Goal: Information Seeking & Learning: Learn about a topic

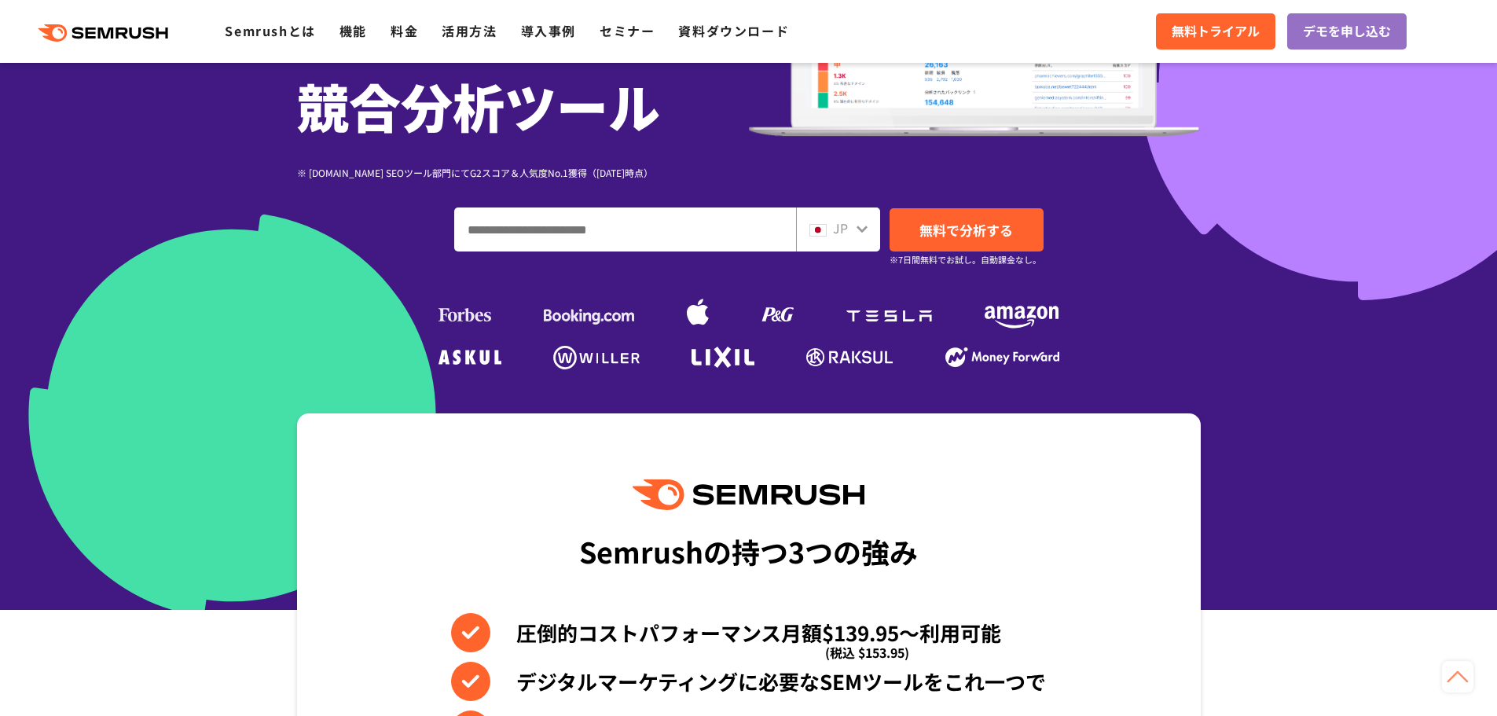
scroll to position [262, 0]
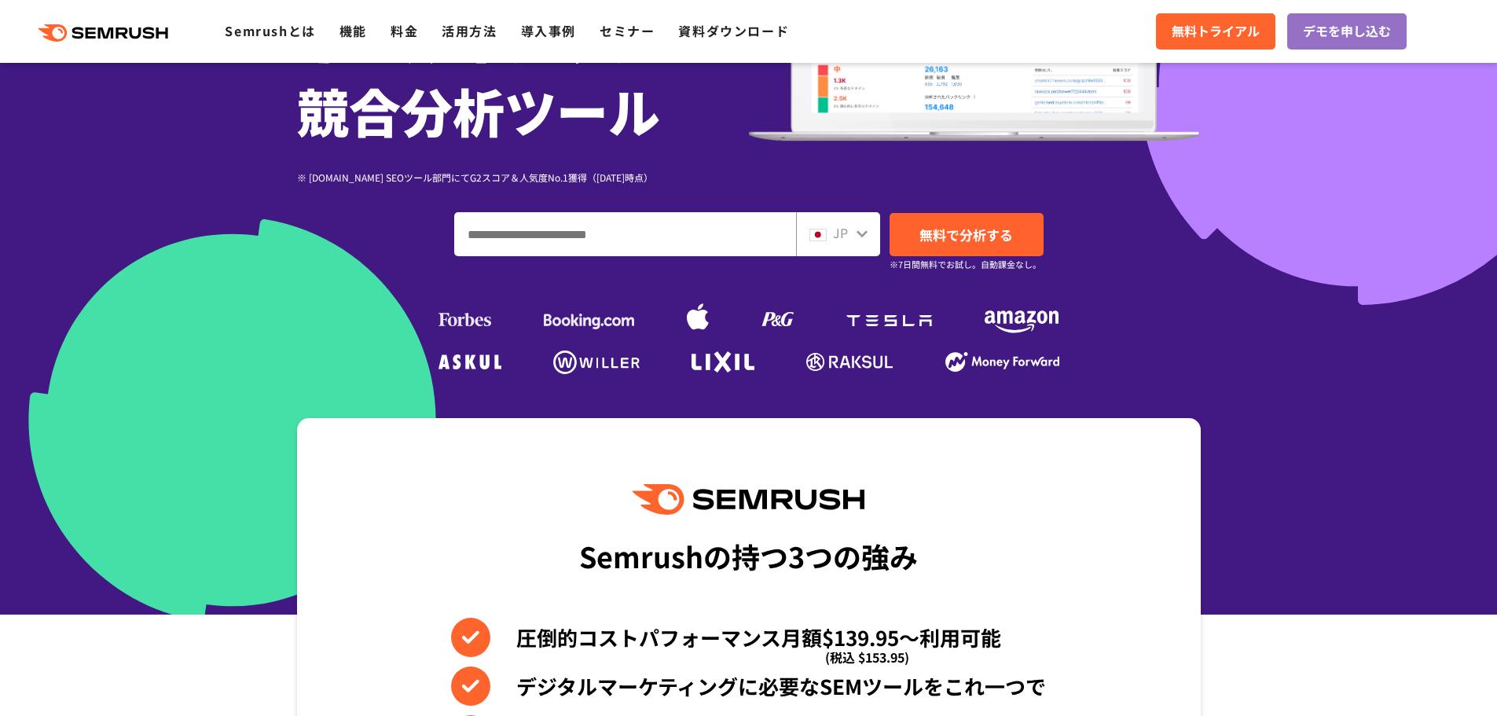
click at [689, 322] on img at bounding box center [698, 319] width 22 height 34
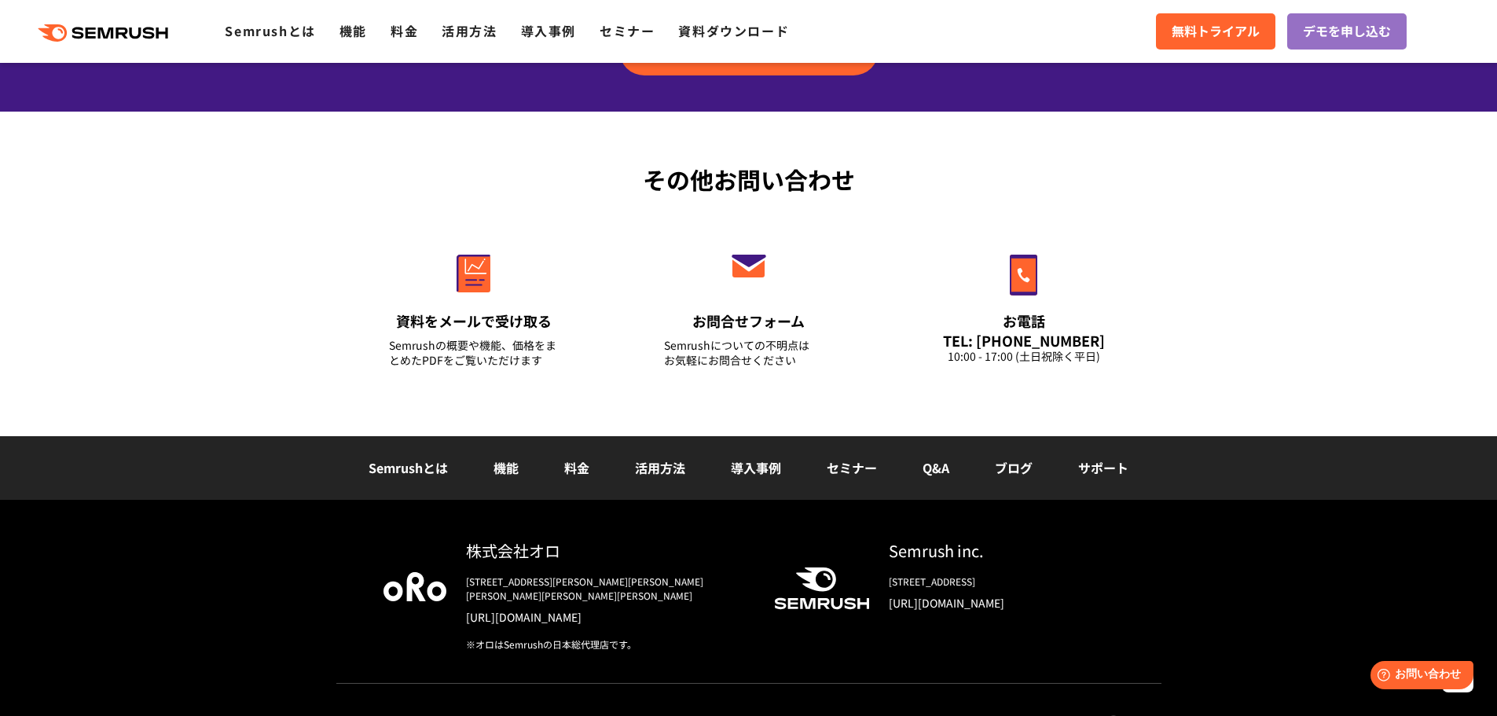
scroll to position [5501, 0]
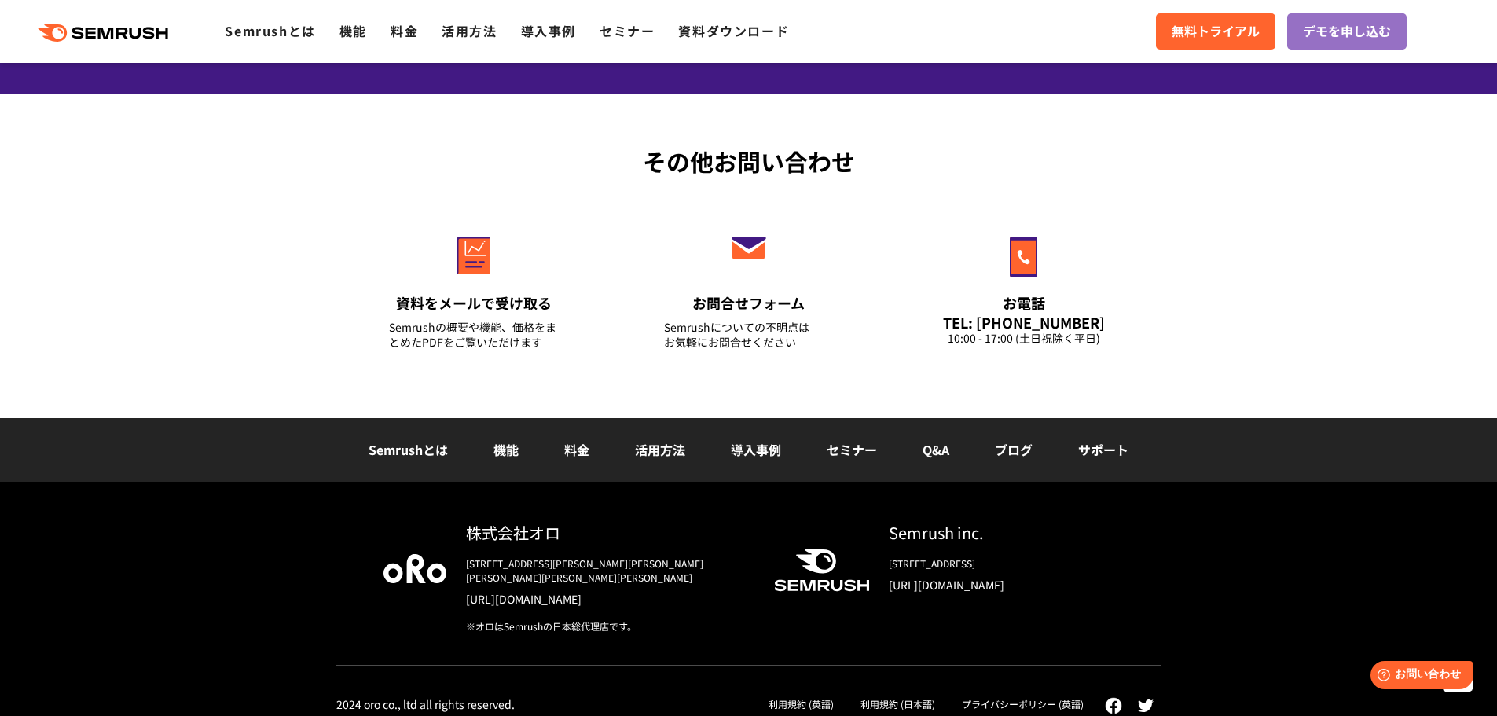
click at [91, 46] on div ".cls {fill: #FF642D;} .cls {fill: #FF642D;} Semrushとは 機能 料金 活用方法 導入事例 セミナー 資料ダウ…" at bounding box center [748, 31] width 1497 height 47
click at [90, 36] on polygon at bounding box center [91, 33] width 10 height 11
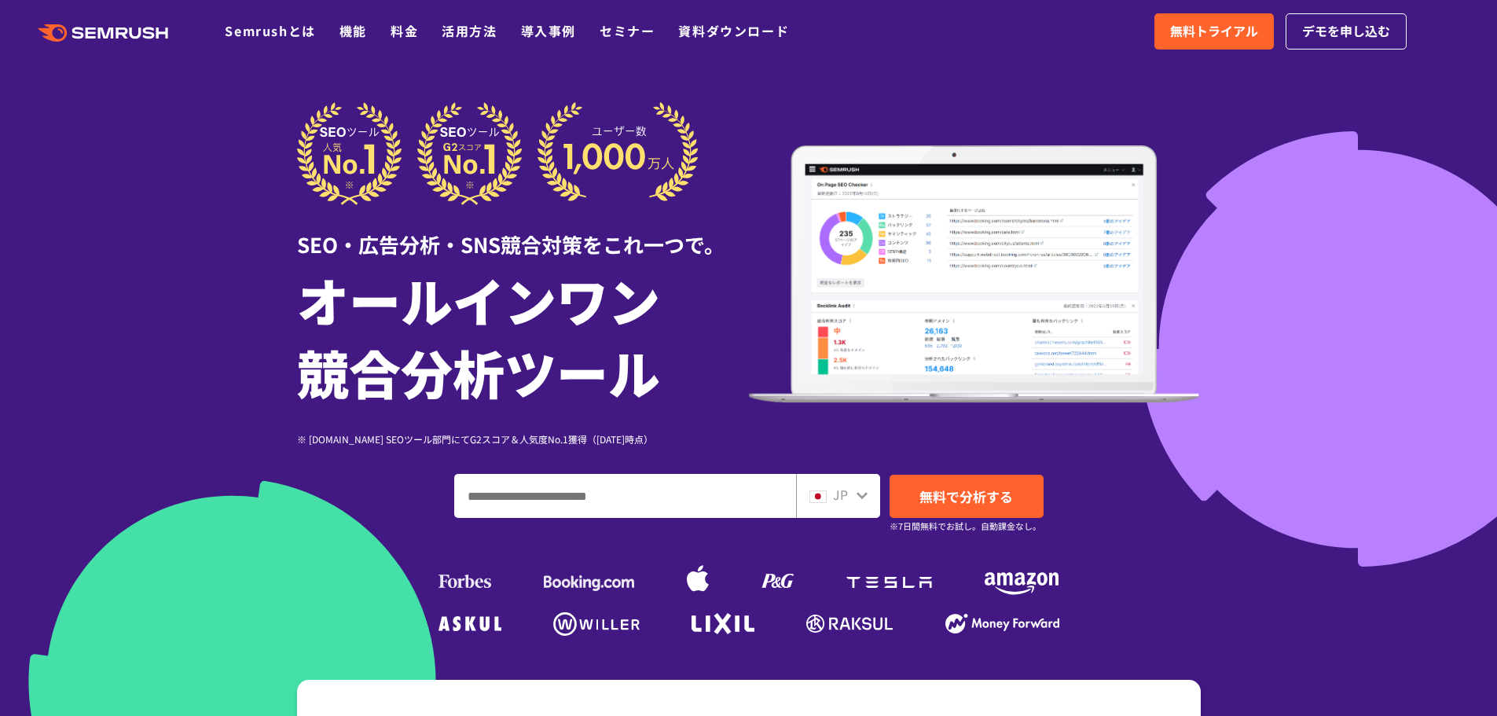
click at [620, 483] on input "ドメイン、キーワードまたはURLを入力してください" at bounding box center [625, 496] width 340 height 42
type input "**********"
click at [906, 495] on link "無料で分析する" at bounding box center [967, 496] width 154 height 43
